Goal: Task Accomplishment & Management: Use online tool/utility

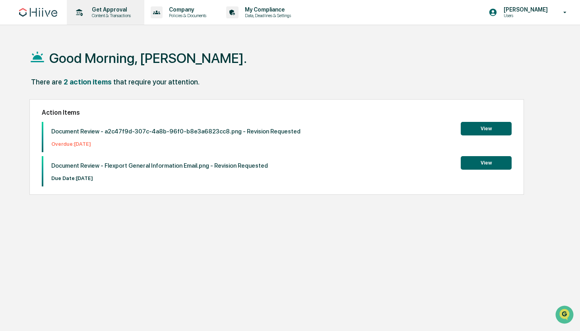
click at [109, 16] on p "Content & Transactions" at bounding box center [110, 16] width 49 height 6
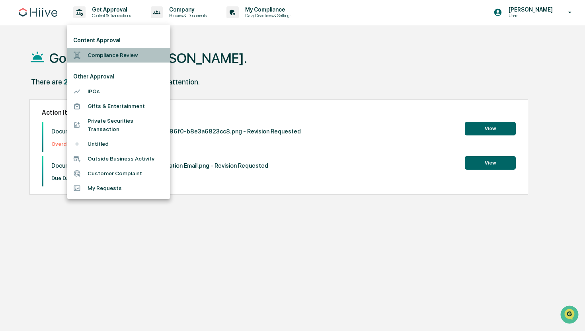
click at [99, 59] on li "Compliance Review" at bounding box center [118, 55] width 103 height 15
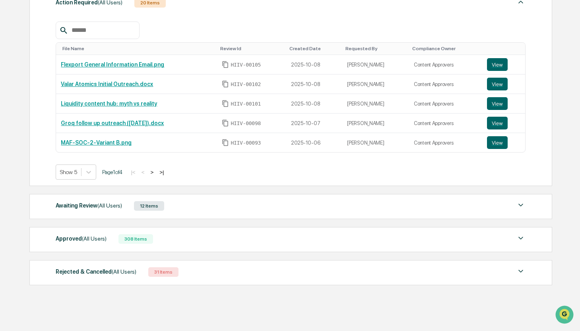
scroll to position [138, 0]
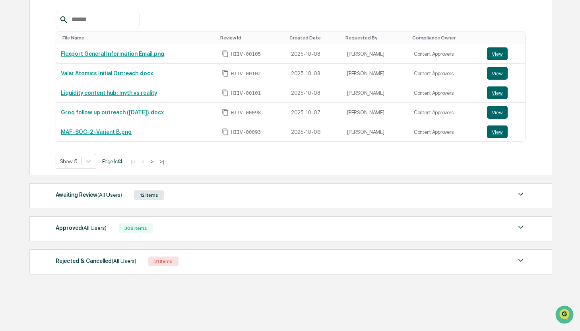
click at [175, 226] on div "Approved (All Users) 308 Items" at bounding box center [291, 227] width 470 height 11
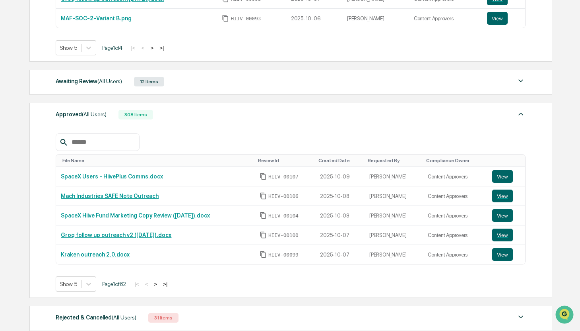
scroll to position [301, 0]
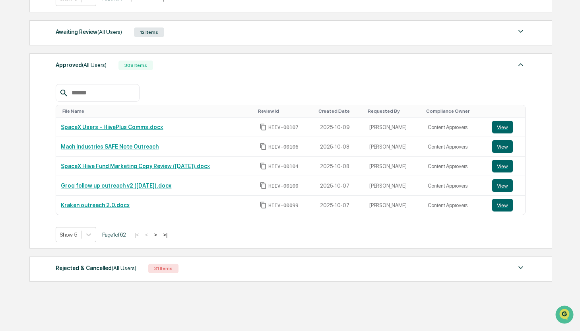
click at [110, 91] on input "text" at bounding box center [102, 93] width 68 height 10
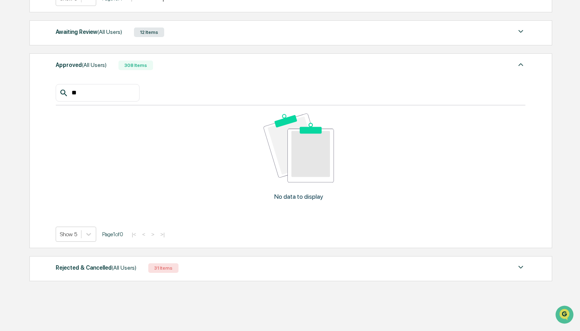
type input "*"
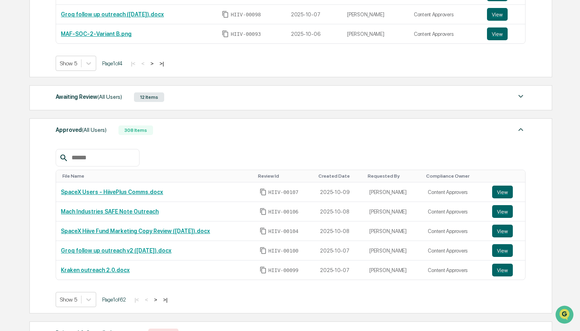
scroll to position [131, 0]
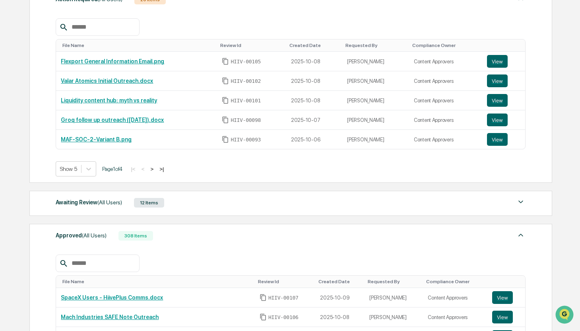
click at [128, 211] on div "Awaiting Review (All Users) 12 Items File Name Review Id Created Date Requested…" at bounding box center [290, 203] width 523 height 25
click at [104, 205] on span "(All Users)" at bounding box center [109, 202] width 25 height 6
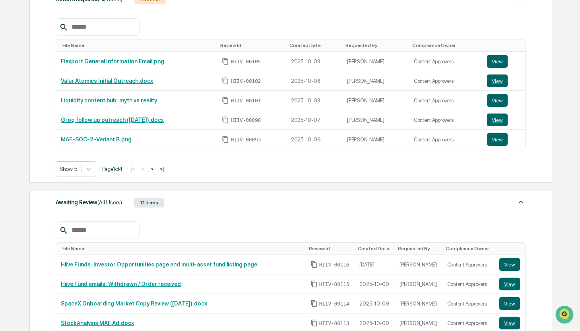
click at [102, 232] on input "text" at bounding box center [102, 230] width 68 height 10
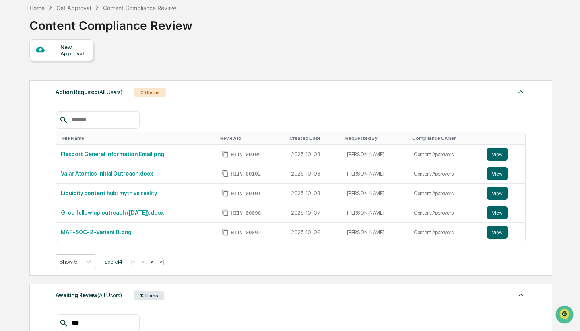
scroll to position [0, 0]
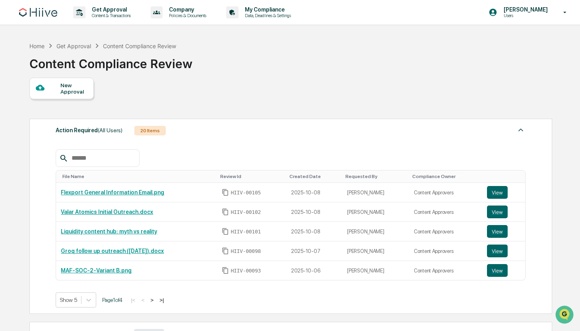
type input "***"
click at [100, 156] on input "text" at bounding box center [102, 158] width 68 height 10
type input "***"
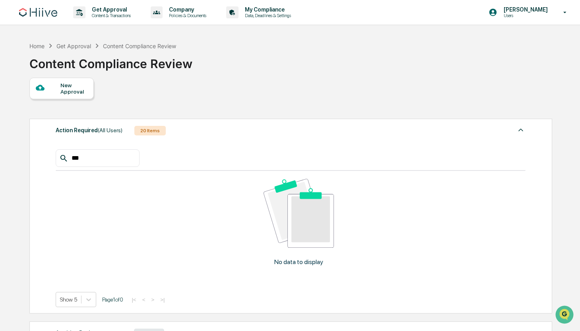
drag, startPoint x: 99, startPoint y: 159, endPoint x: 58, endPoint y: 153, distance: 41.0
click at [58, 153] on div "***" at bounding box center [98, 158] width 84 height 18
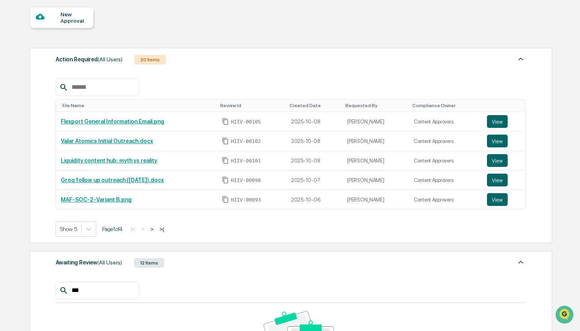
scroll to position [119, 0]
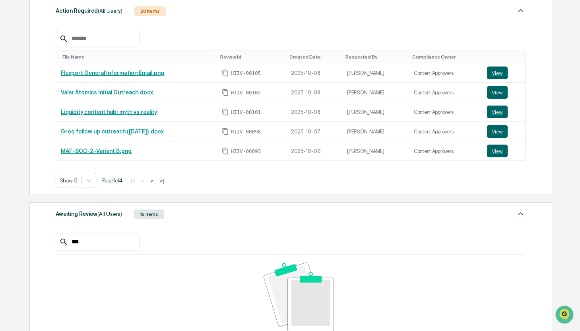
click at [103, 239] on input "***" at bounding box center [102, 241] width 68 height 10
click at [100, 239] on input "***" at bounding box center [102, 241] width 68 height 10
click at [99, 239] on input "***" at bounding box center [102, 241] width 68 height 10
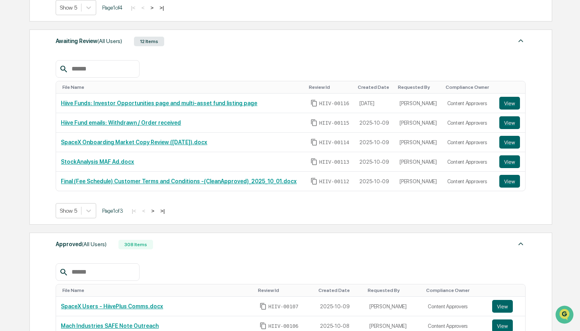
scroll to position [380, 0]
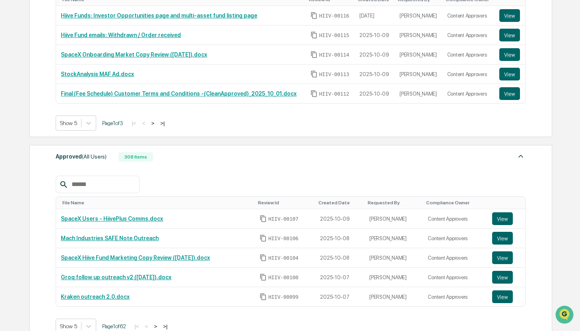
click at [108, 181] on input "text" at bounding box center [102, 184] width 68 height 10
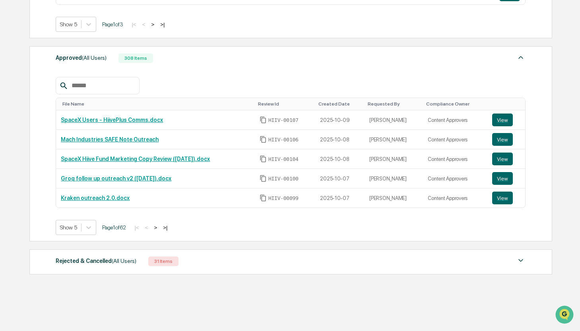
scroll to position [0, 0]
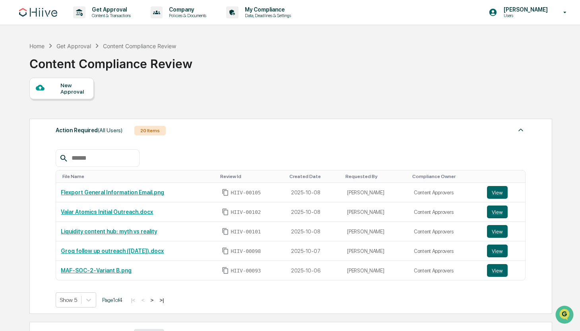
click at [107, 158] on input "text" at bounding box center [102, 158] width 68 height 10
type input "*****"
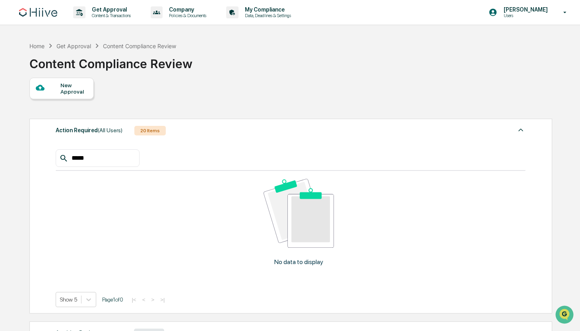
click at [83, 156] on input "*****" at bounding box center [102, 158] width 68 height 10
click at [82, 156] on input "*****" at bounding box center [102, 158] width 68 height 10
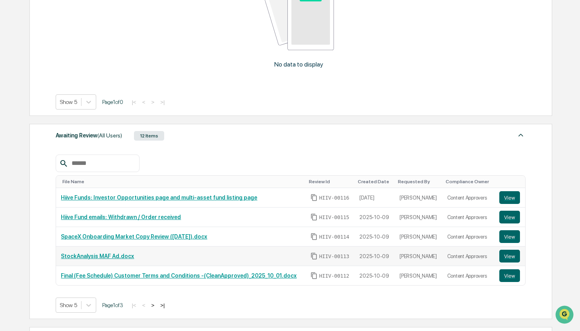
scroll to position [200, 0]
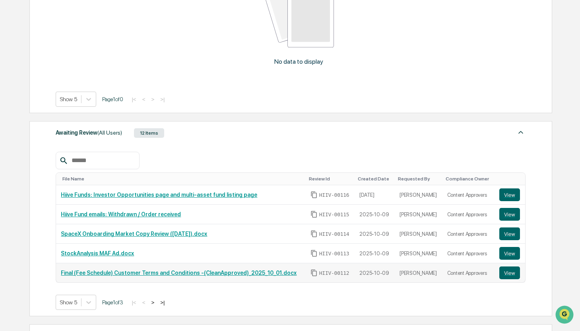
click at [115, 275] on link "Final (Fee Schedule) Customer Terms and Conditions -(CleanApproved)_2025_10_01.…" at bounding box center [179, 272] width 236 height 6
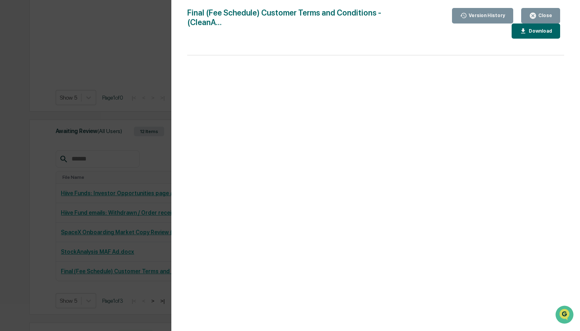
scroll to position [202, 0]
click at [134, 206] on div "Version History 10/09/2025, 04:54 PM Harsh Dave Final (Fee Schedule) Customer T…" at bounding box center [290, 165] width 580 height 331
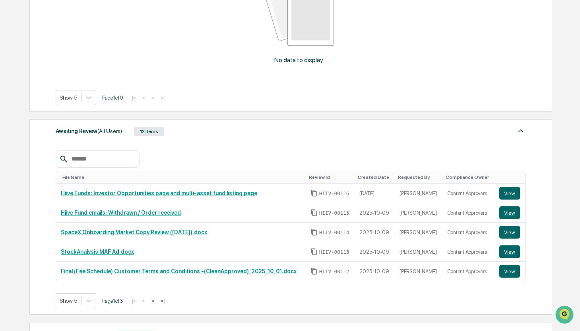
click at [157, 301] on button ">" at bounding box center [153, 300] width 8 height 7
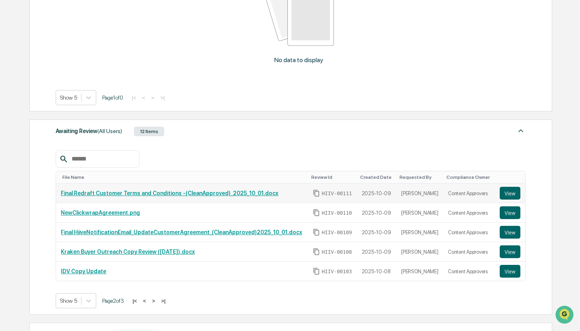
click at [161, 196] on link "Final Redraft Customer Terms and Conditions -(CleanApproved)_2025_10_01.docx" at bounding box center [170, 193] width 218 height 6
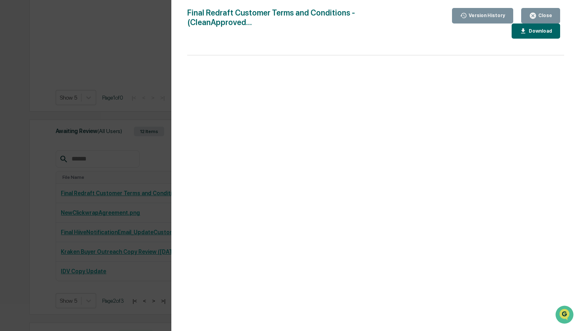
click at [99, 200] on div "Version History 10/09/2025, 04:52 PM Harsh Dave 10/09/2025, 04:51 PM Harsh Dave…" at bounding box center [290, 165] width 580 height 331
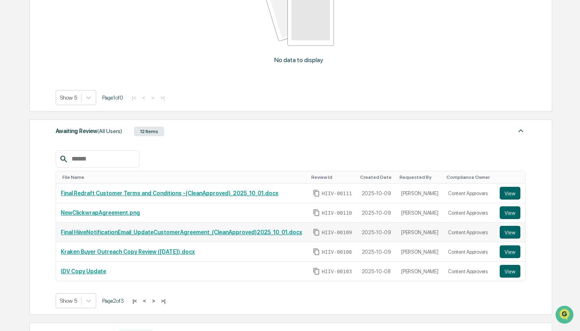
click at [168, 235] on link "Final HiiveNotificationEmail_UpdateCustomerAgreement_(CleanApproved)2025_10_01.…" at bounding box center [181, 232] width 241 height 6
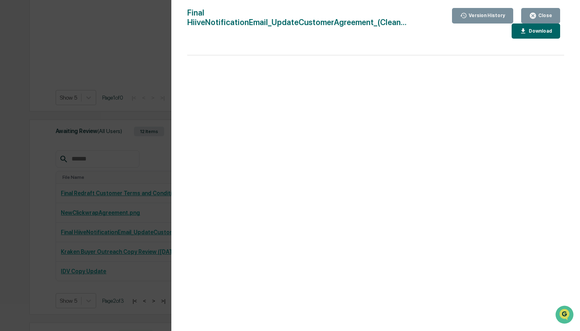
click at [83, 195] on div "Version History 10/09/2025, 04:52 PM Harsh Dave 10/09/2025, 04:49 PM Harsh Dave…" at bounding box center [290, 165] width 580 height 331
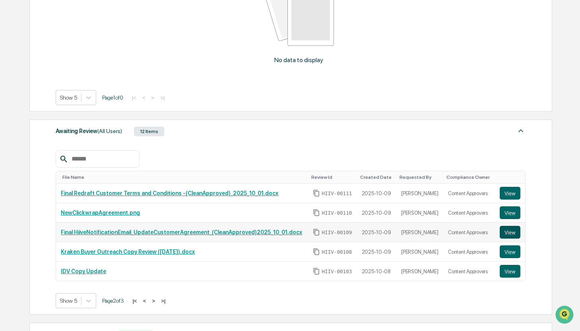
click at [513, 232] on button "View" at bounding box center [510, 232] width 21 height 13
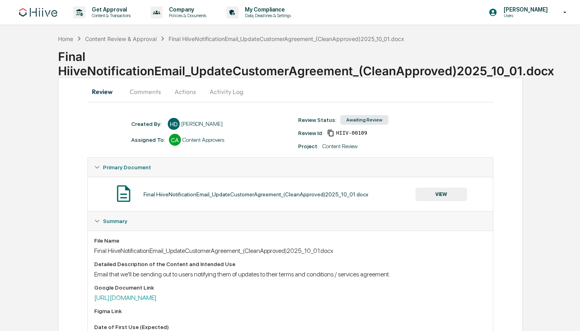
click at [228, 97] on button "Activity Log" at bounding box center [226, 91] width 47 height 19
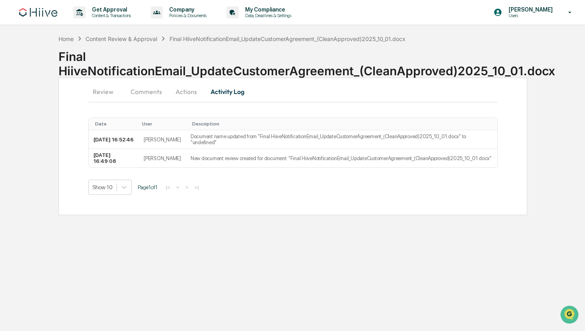
click at [184, 90] on button "Actions" at bounding box center [186, 91] width 36 height 19
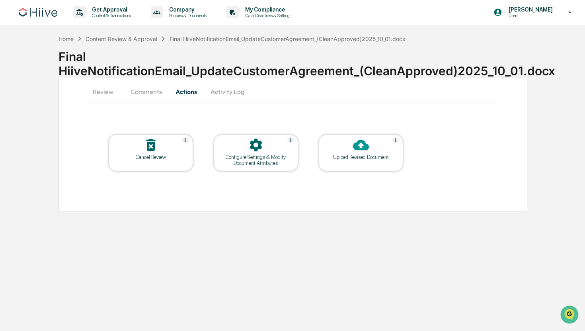
click at [142, 89] on button "Comments" at bounding box center [146, 91] width 44 height 19
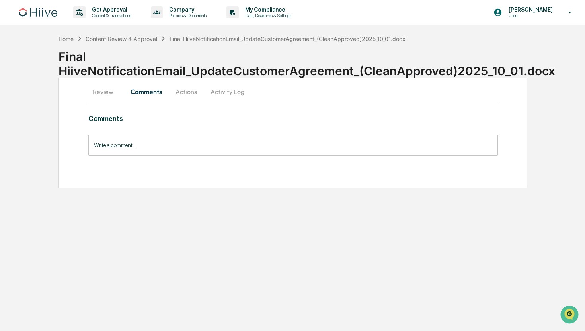
click at [95, 91] on button "Review" at bounding box center [106, 91] width 36 height 19
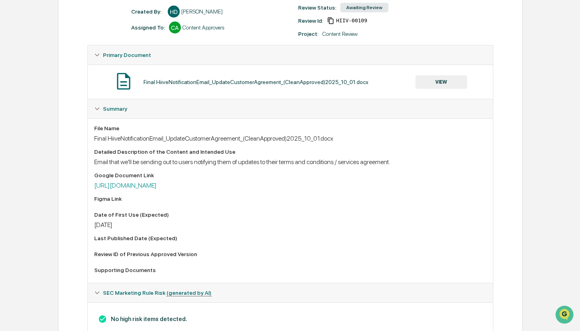
scroll to position [140, 0]
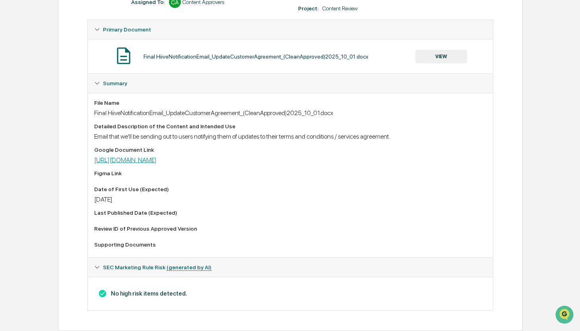
click at [157, 160] on link "[URL][DOMAIN_NAME]" at bounding box center [125, 160] width 62 height 8
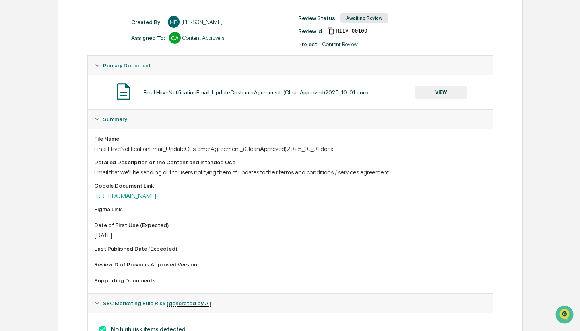
scroll to position [102, 0]
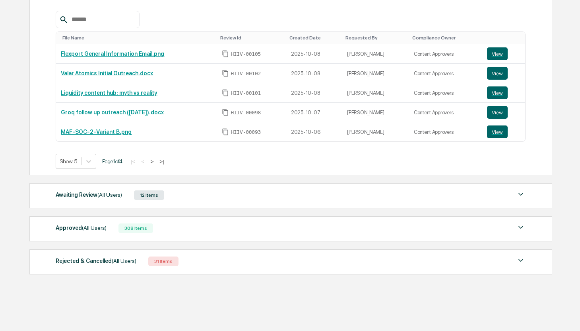
scroll to position [138, 0]
click at [153, 225] on div "308 Items" at bounding box center [136, 228] width 35 height 10
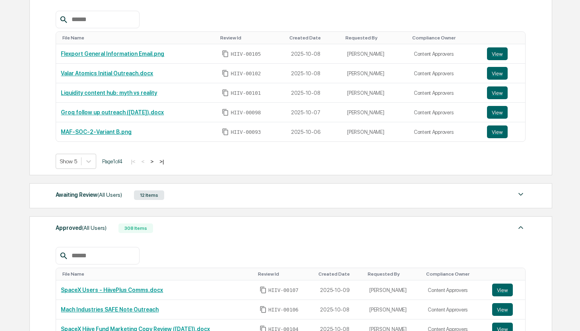
click at [130, 255] on input "text" at bounding box center [102, 255] width 68 height 10
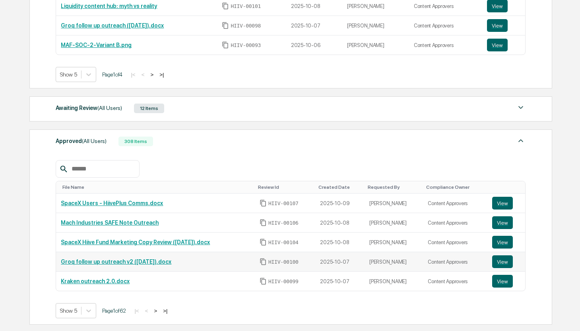
scroll to position [0, 0]
type input "****"
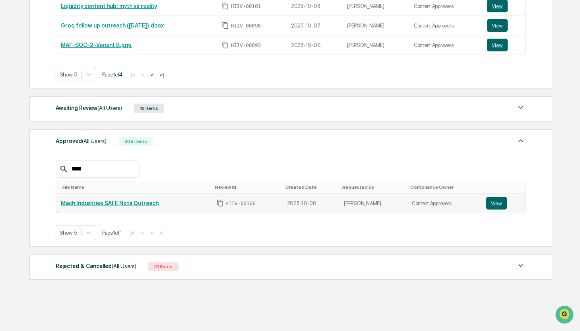
click at [142, 210] on td "Mach Industries SAFE Note Outreach" at bounding box center [134, 202] width 156 height 19
click at [140, 205] on link "Mach Industries SAFE Note Outreach" at bounding box center [110, 203] width 98 height 6
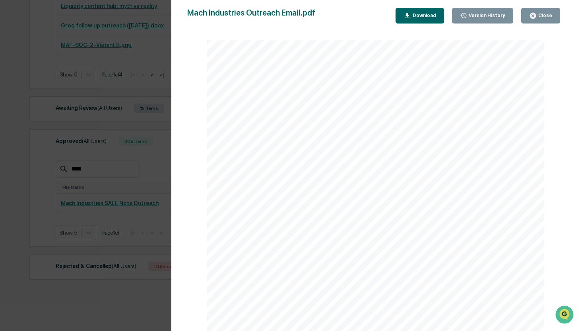
scroll to position [8, 0]
